Goal: Task Accomplishment & Management: Manage account settings

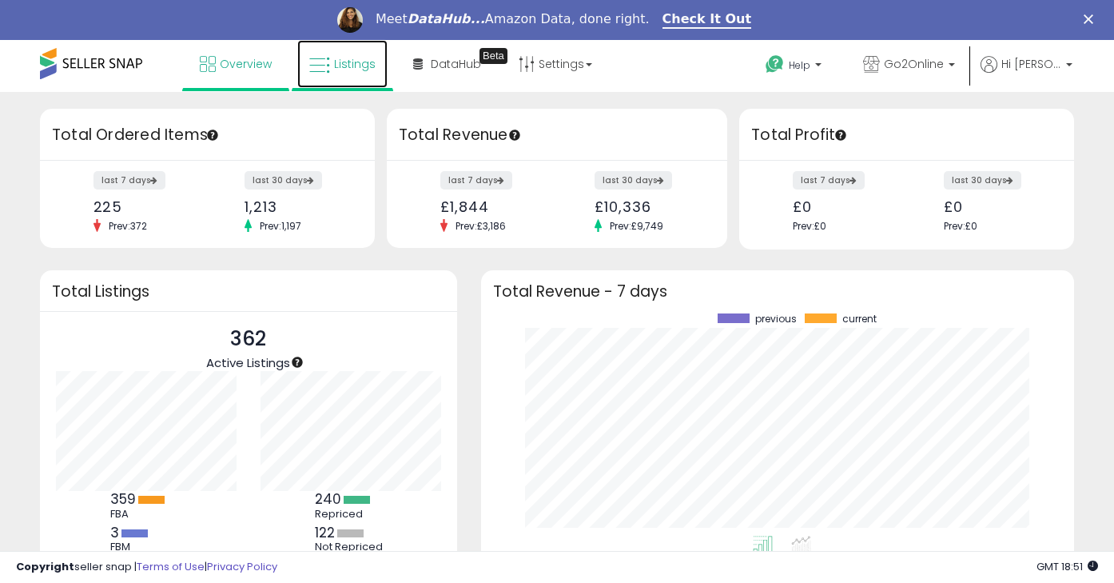
click at [365, 72] on link "Listings" at bounding box center [342, 64] width 90 height 48
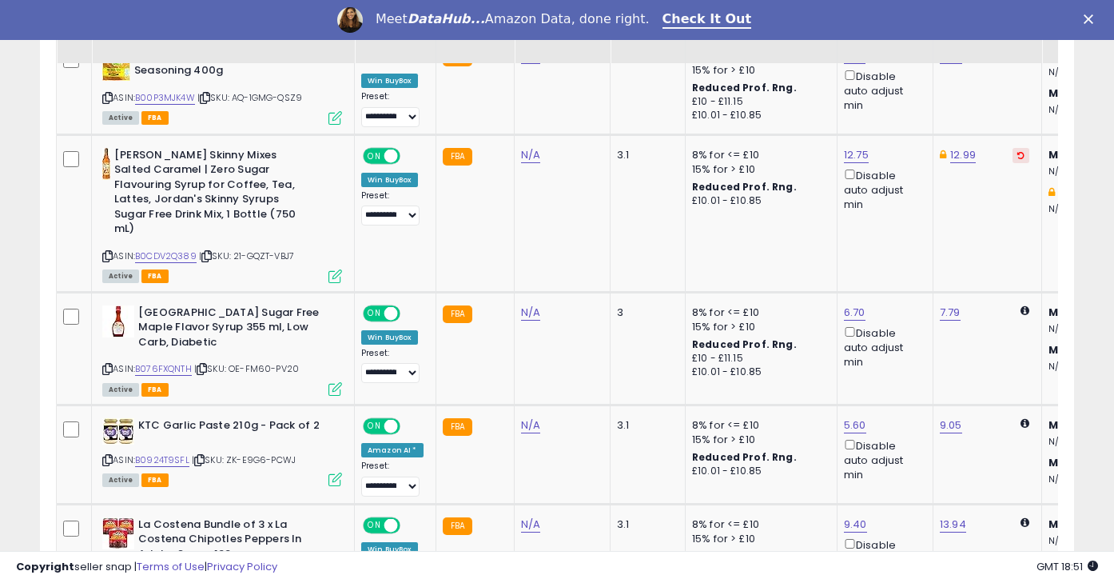
scroll to position [1078, 0]
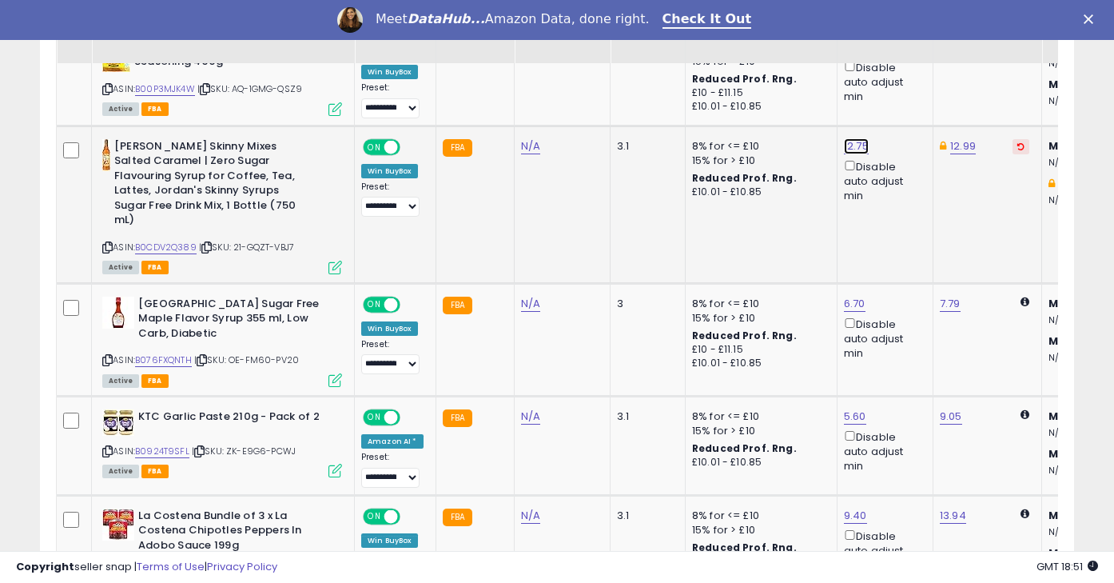
click at [854, 145] on link "12.75" at bounding box center [856, 146] width 25 height 16
type input "*****"
click at [908, 86] on icon "submit" at bounding box center [903, 88] width 10 height 10
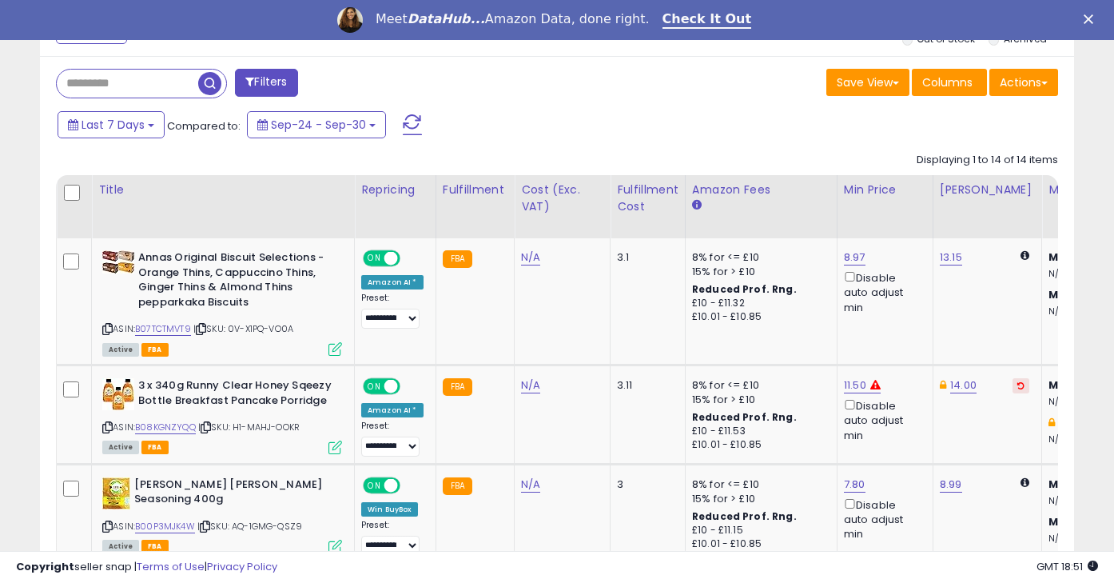
scroll to position [0, 0]
